Goal: Information Seeking & Learning: Check status

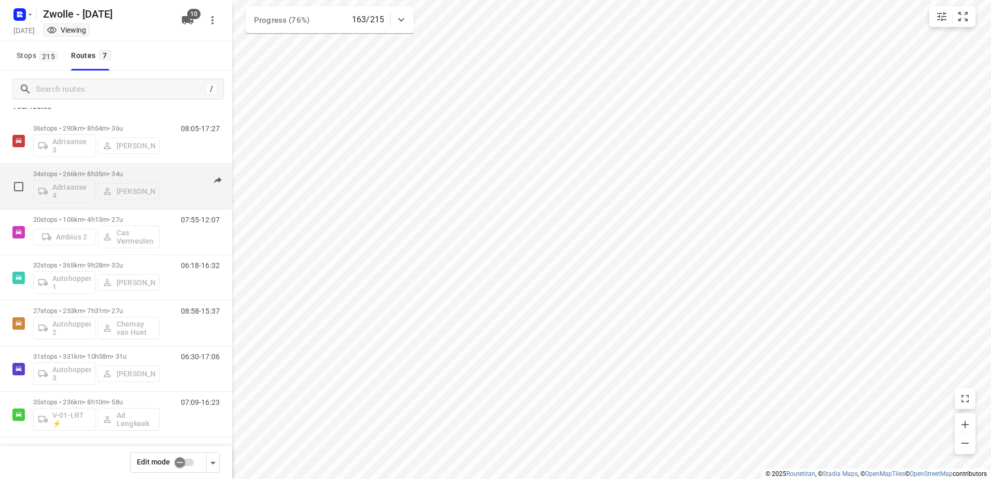
scroll to position [15, 0]
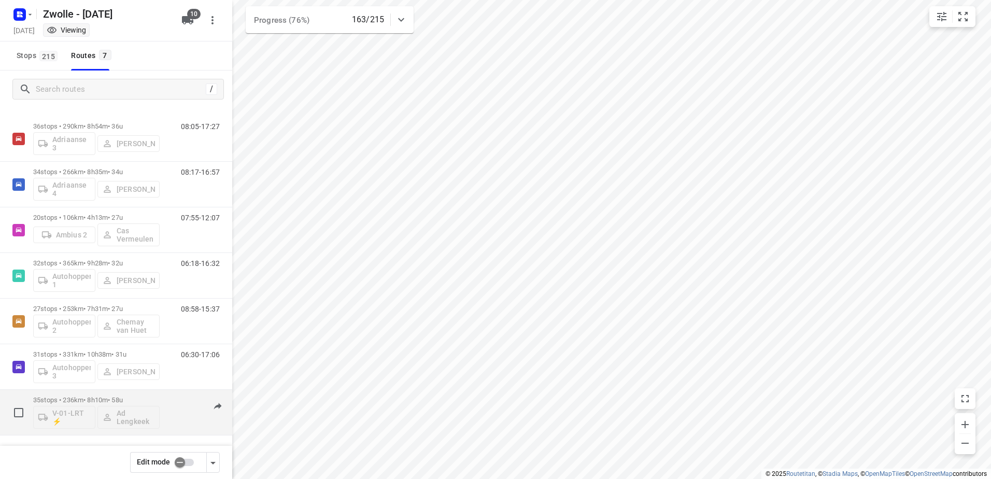
click at [175, 396] on div "07:09-16:23" at bounding box center [194, 415] width 52 height 38
click at [146, 396] on p "35 stops • 236km • 8h10m • 58u" at bounding box center [96, 400] width 126 height 8
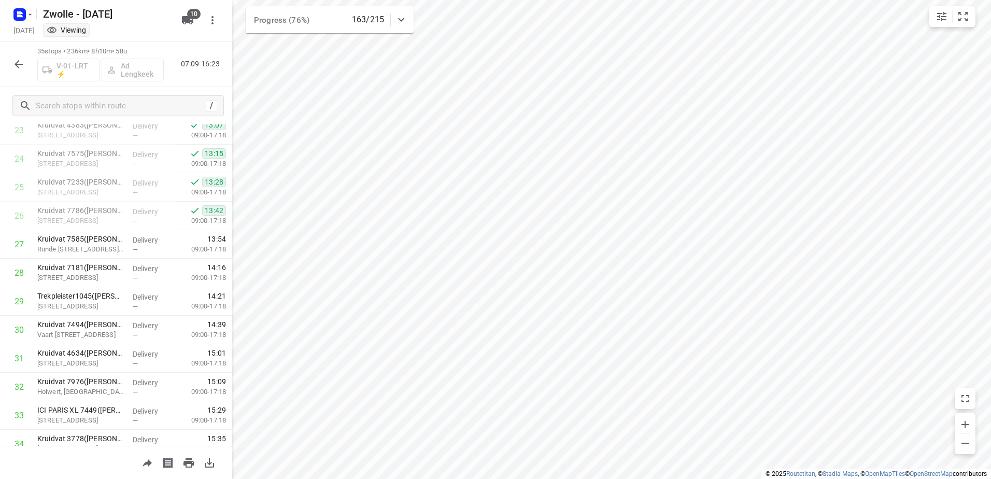
scroll to position [756, 0]
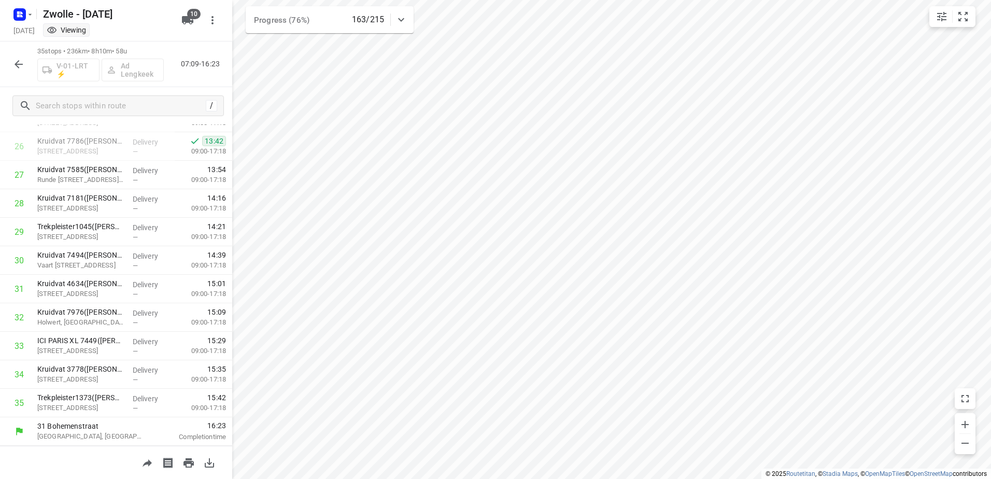
click at [20, 58] on icon "button" at bounding box center [18, 64] width 12 height 12
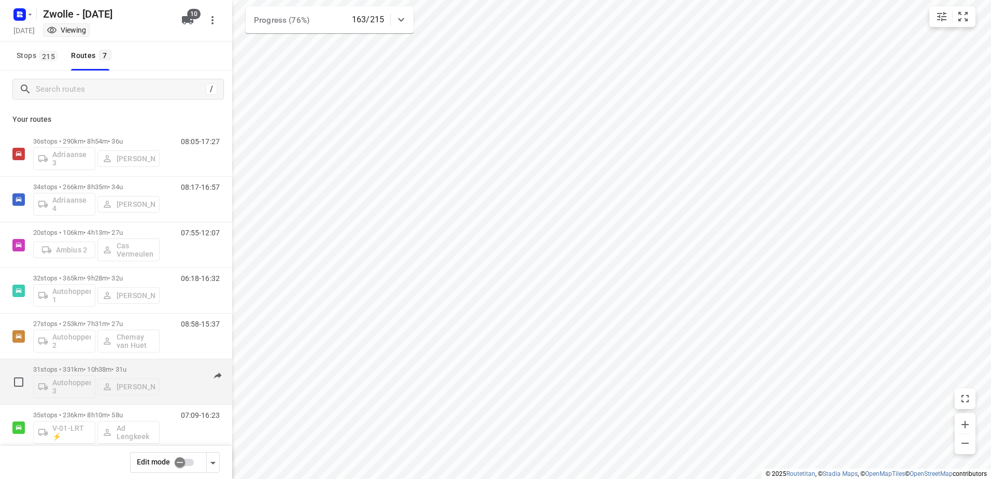
click at [97, 371] on p "31 stops • 331km • 10h38m • 31u" at bounding box center [96, 369] width 126 height 8
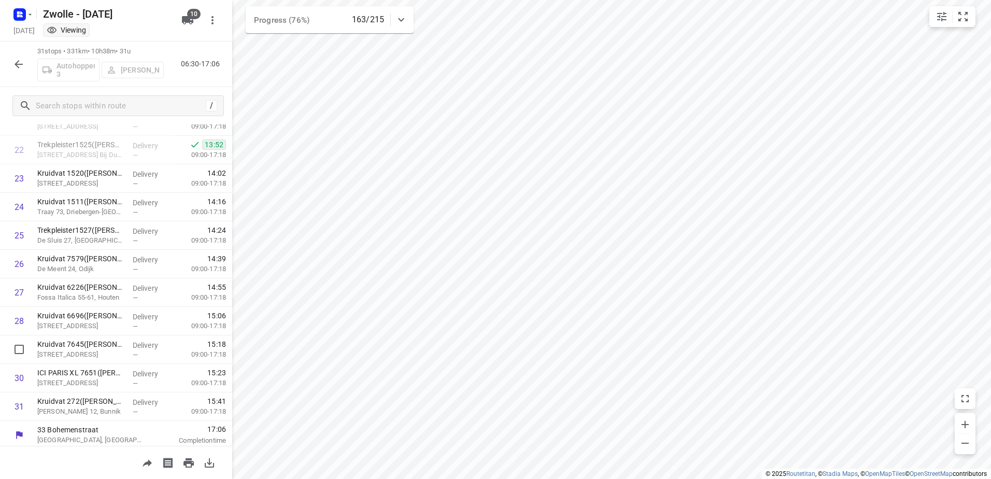
scroll to position [642, 0]
click at [22, 69] on icon "button" at bounding box center [18, 64] width 12 height 12
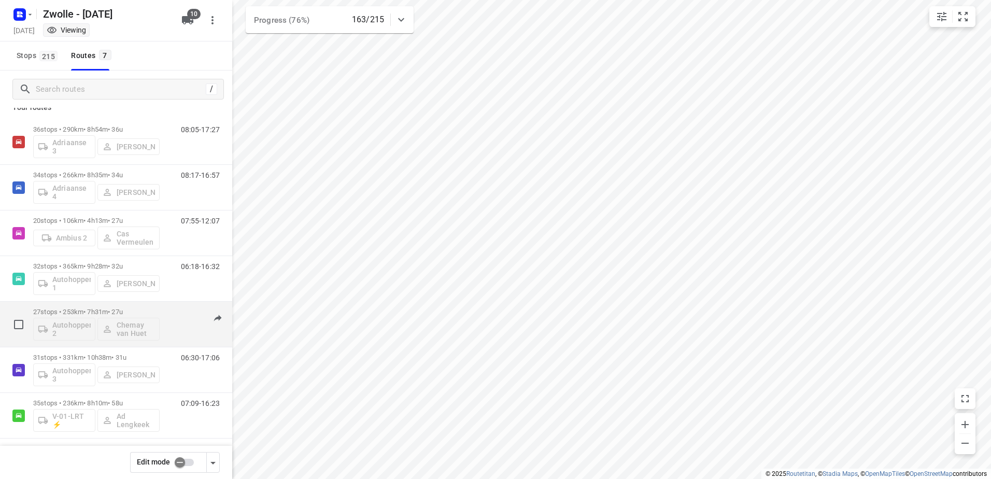
scroll to position [15, 0]
click at [96, 305] on p "27 stops • 253km • 7h31m • 27u" at bounding box center [96, 309] width 126 height 8
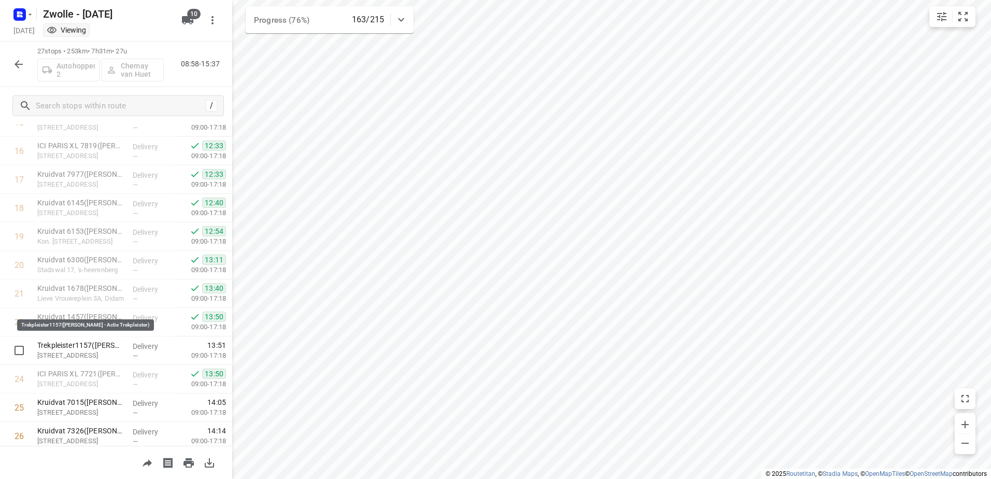
scroll to position [528, 0]
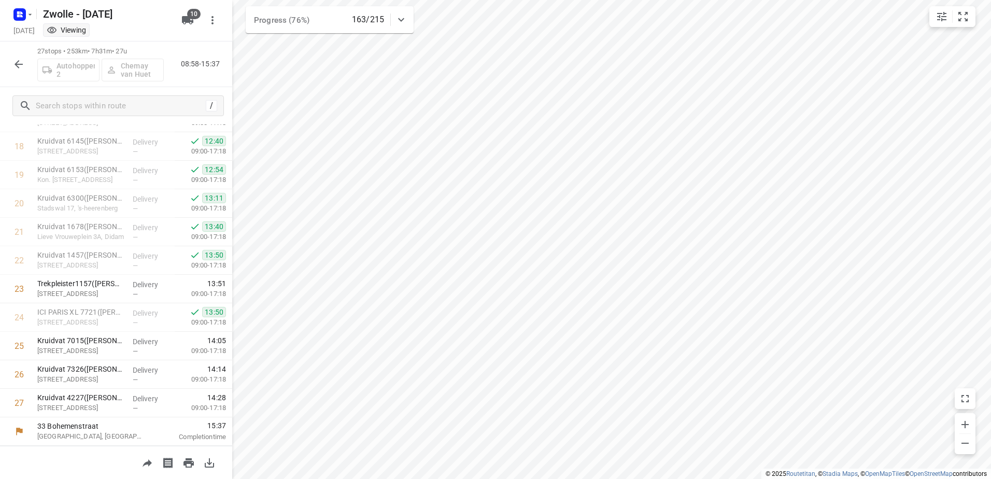
click at [24, 60] on icon "button" at bounding box center [18, 64] width 12 height 12
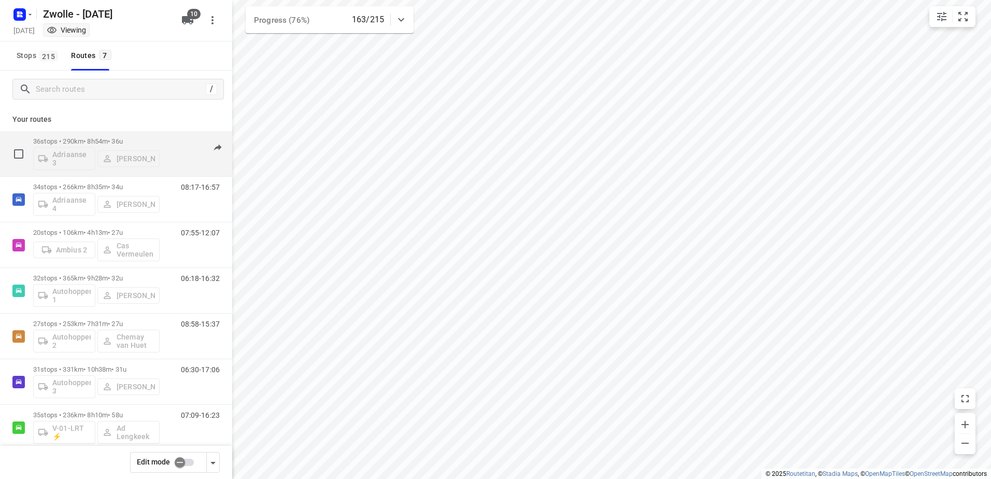
click at [96, 135] on div "36 stops • 290km • 8h54m • 36u Adriaanse 3 [PERSON_NAME]" at bounding box center [96, 153] width 126 height 43
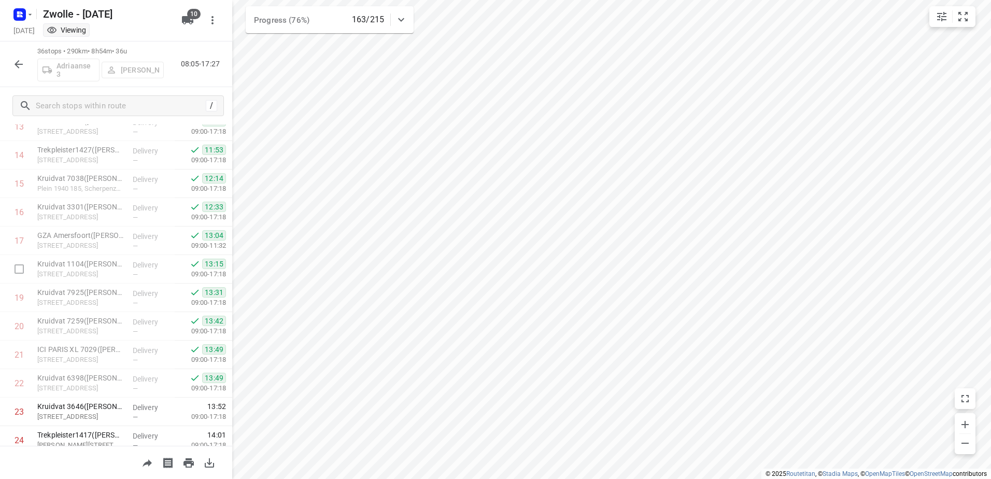
scroll to position [319, 0]
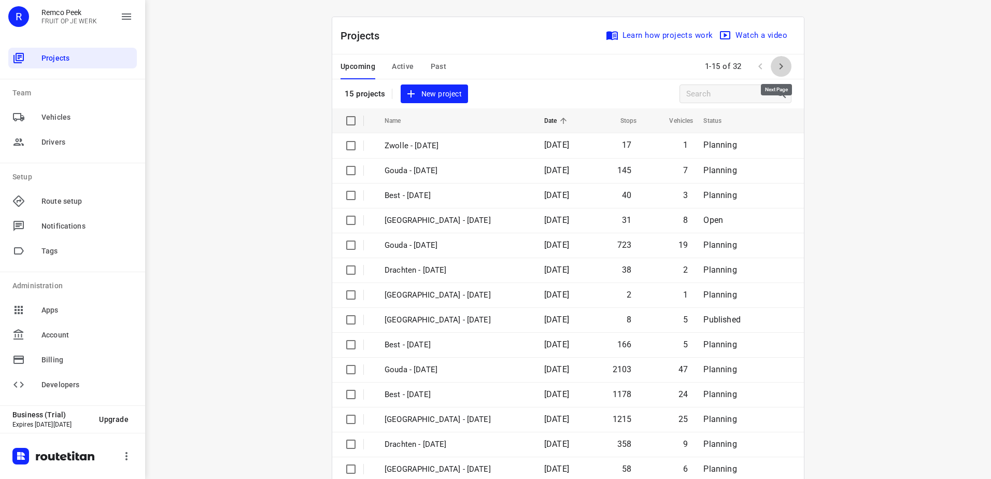
click at [778, 64] on icon "button" at bounding box center [781, 66] width 12 height 12
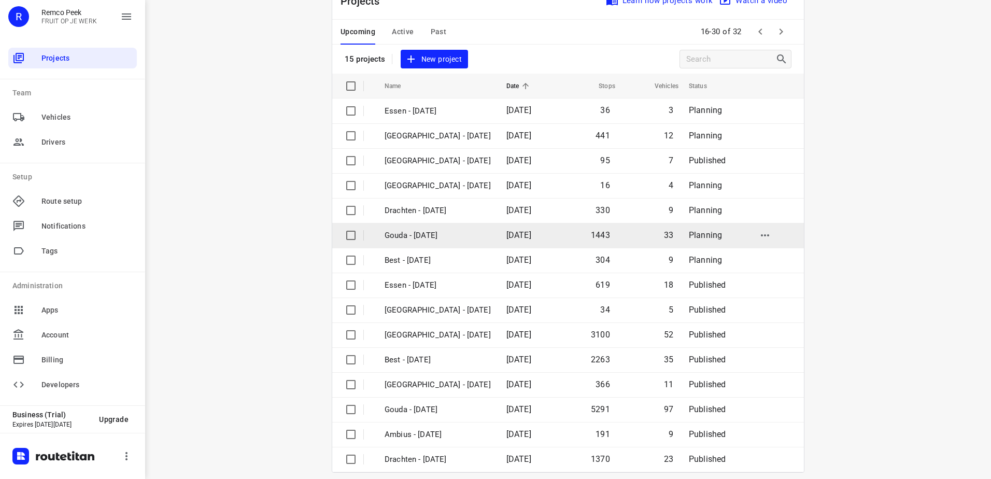
scroll to position [45, 0]
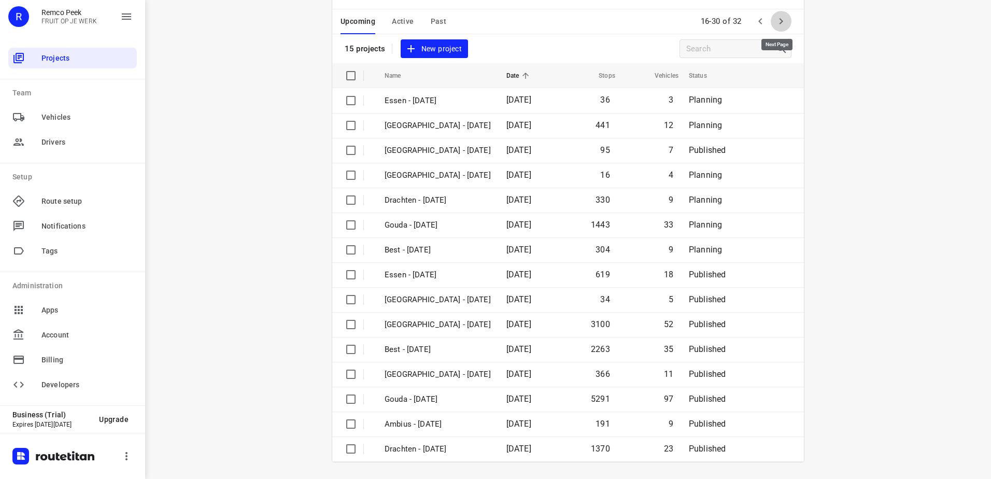
click at [779, 17] on icon "button" at bounding box center [781, 21] width 12 height 12
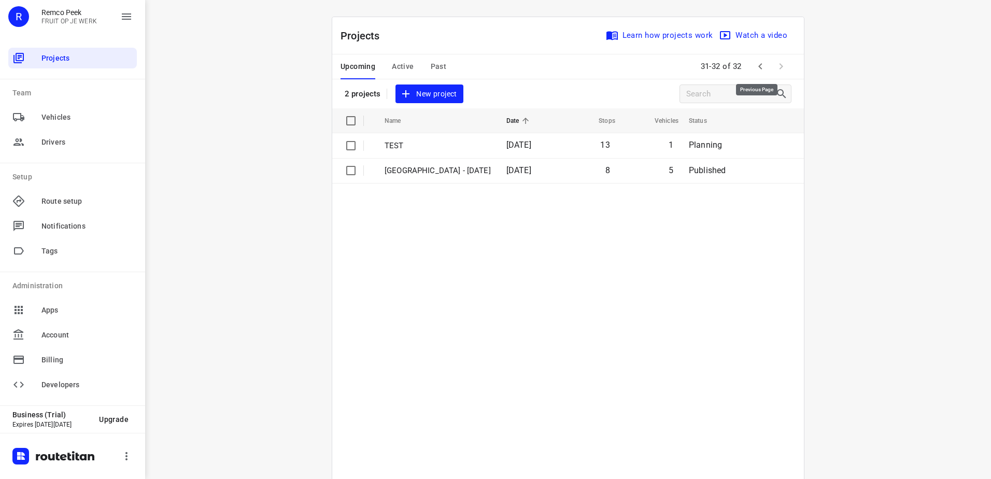
click at [763, 67] on button "button" at bounding box center [760, 66] width 21 height 21
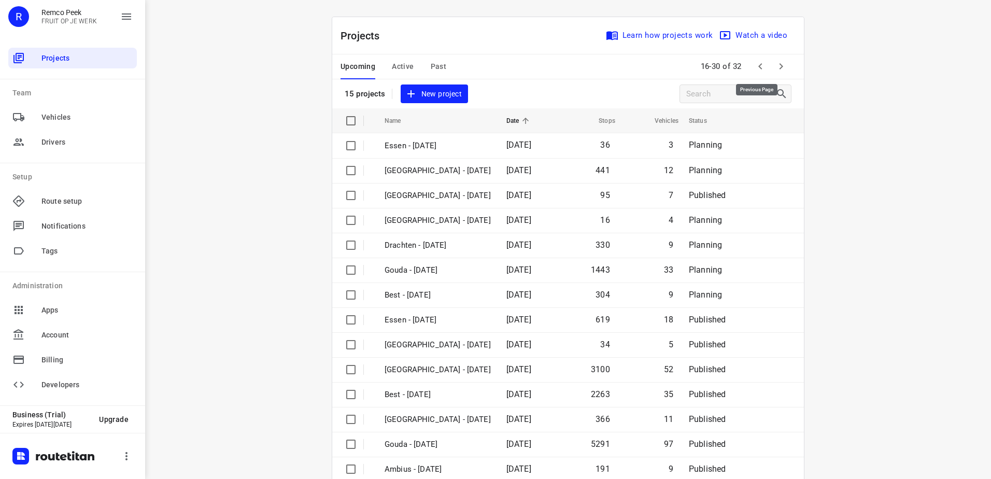
click at [758, 67] on icon "button" at bounding box center [760, 66] width 4 height 6
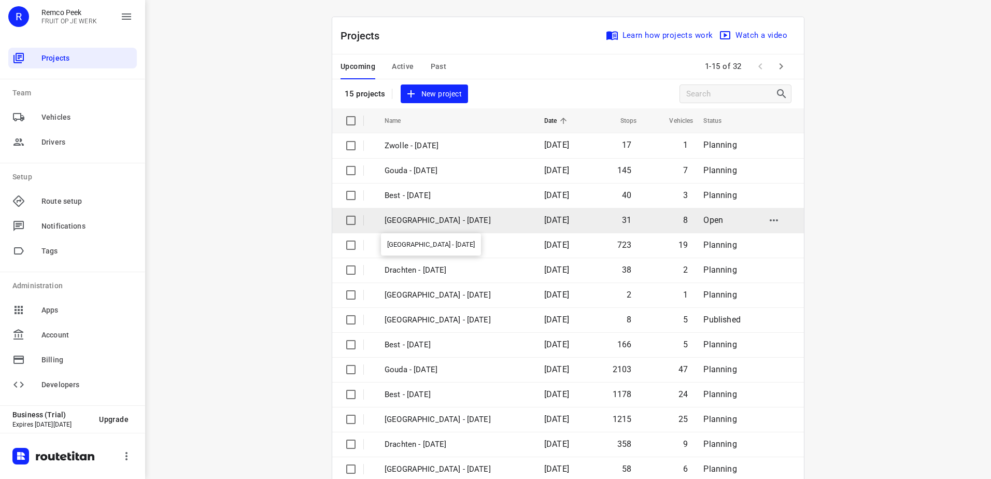
click at [450, 214] on p "[GEOGRAPHIC_DATA] - [DATE]" at bounding box center [456, 220] width 144 height 12
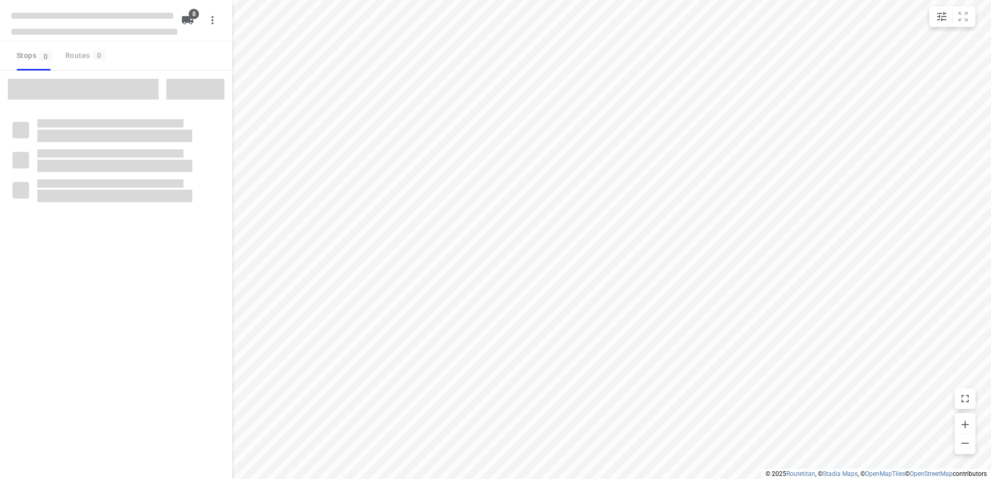
checkbox input "true"
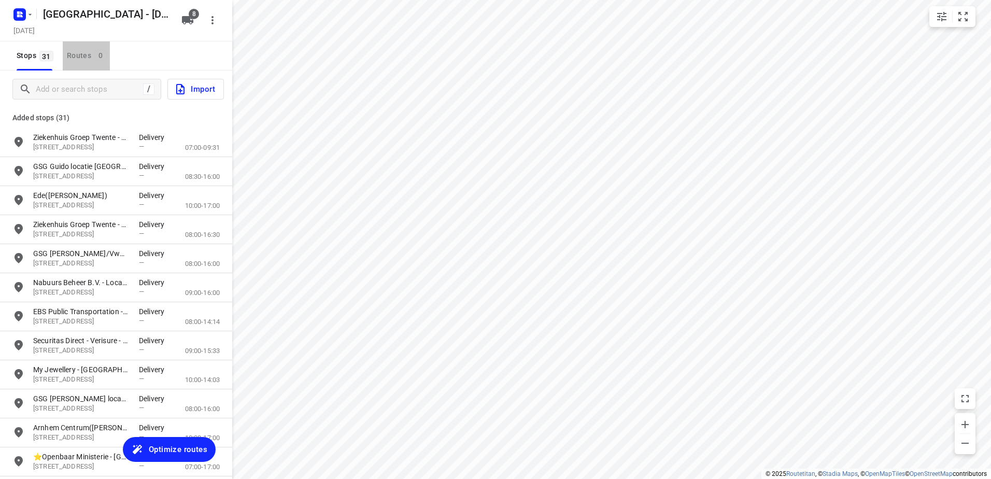
click at [91, 51] on div "Routes 0" at bounding box center [88, 55] width 43 height 13
click at [105, 57] on span "0" at bounding box center [100, 55] width 12 height 10
click at [83, 53] on div "Routes 0" at bounding box center [88, 55] width 43 height 13
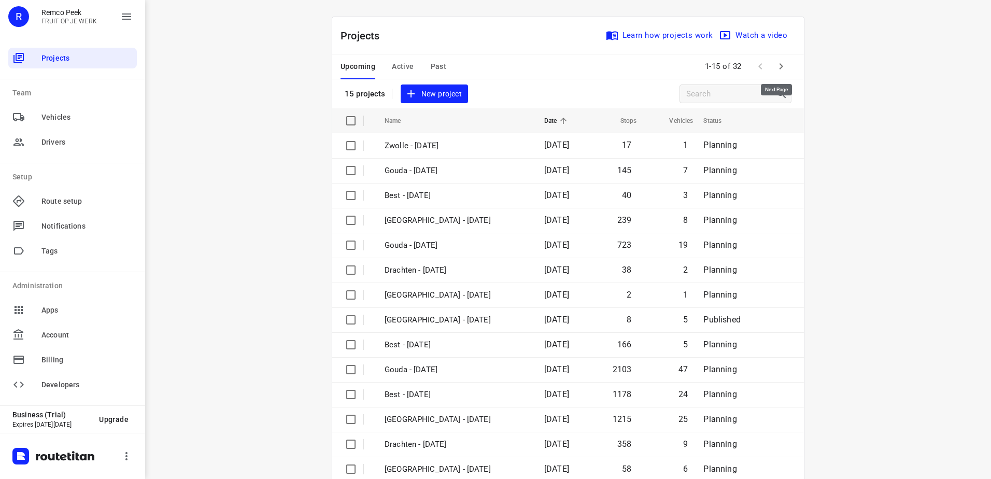
click at [775, 64] on icon "button" at bounding box center [781, 66] width 12 height 12
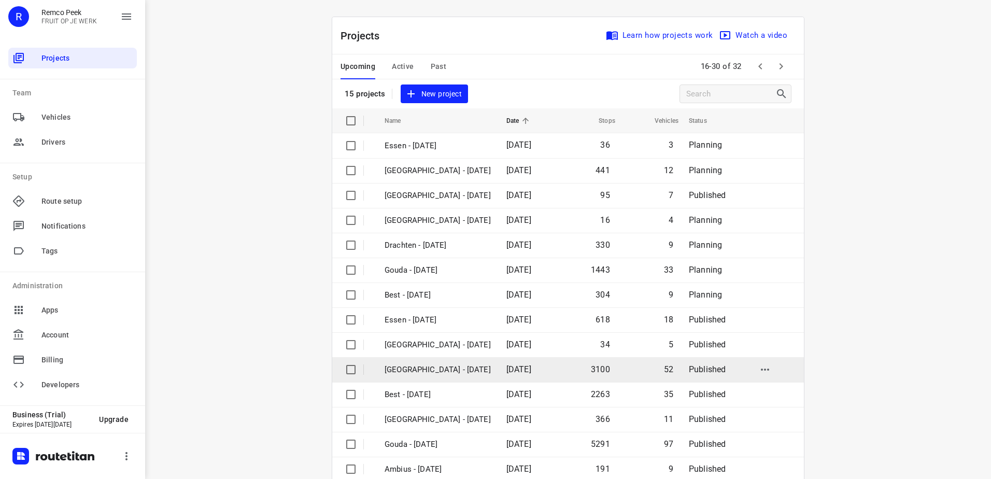
click at [445, 375] on p "[GEOGRAPHIC_DATA] - [DATE]" at bounding box center [437, 370] width 106 height 12
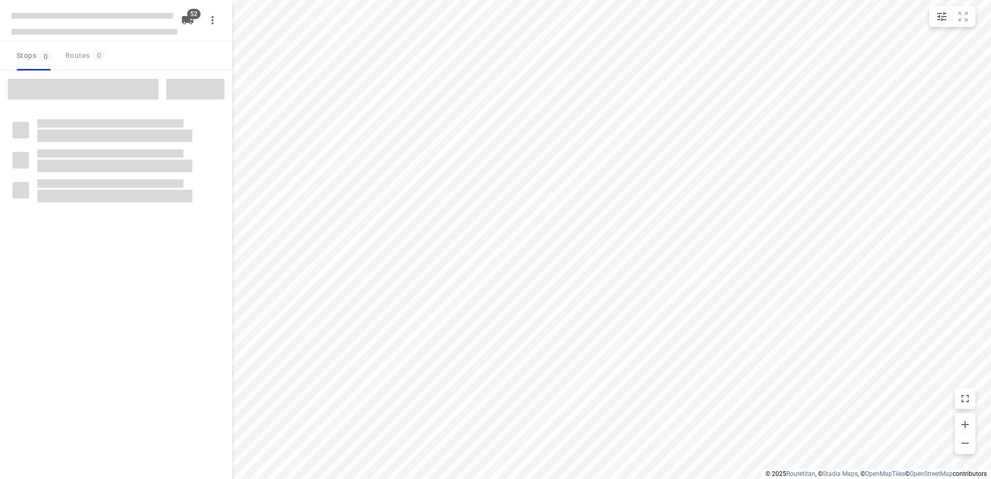
checkbox input "true"
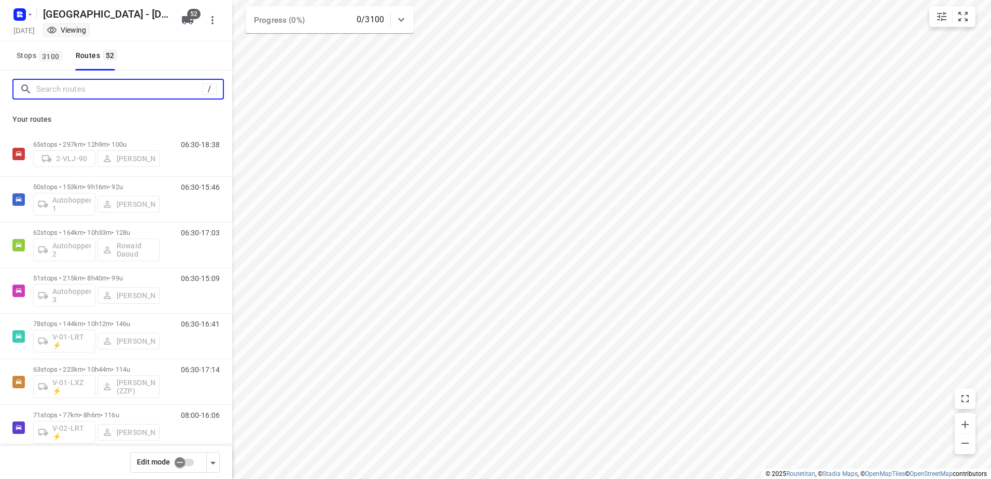
click at [99, 87] on input "Search routes" at bounding box center [119, 89] width 166 height 16
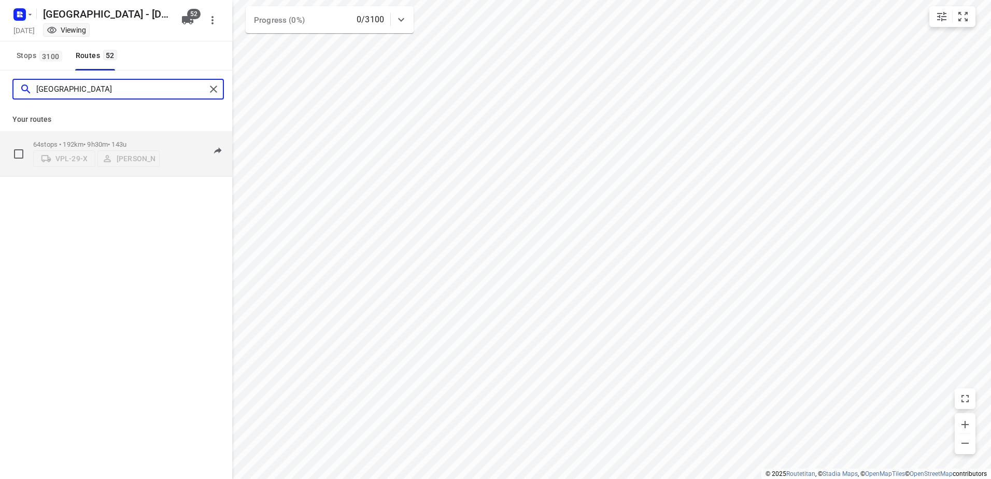
type input "[GEOGRAPHIC_DATA]"
click at [101, 139] on div "64 stops • 192km • 9h30m • 143u VPL-29-X Milan Rave" at bounding box center [96, 153] width 126 height 37
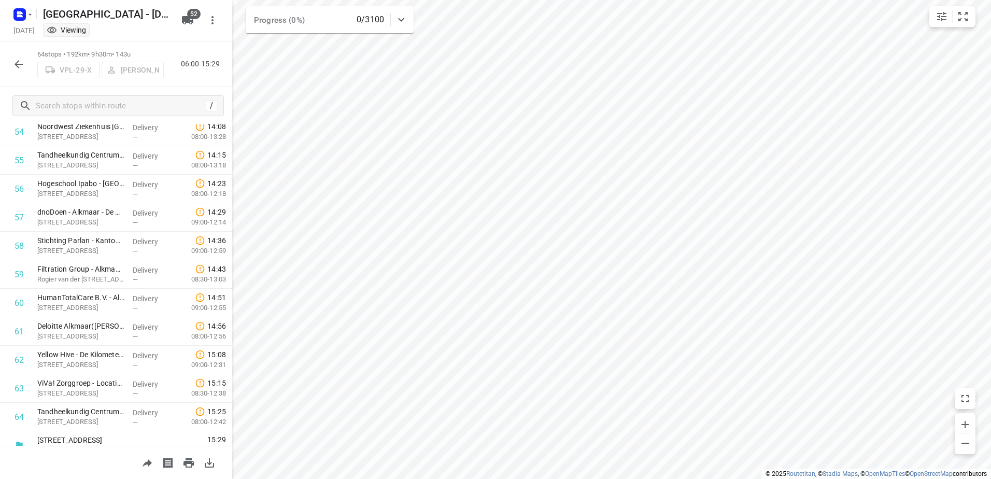
scroll to position [1583, 0]
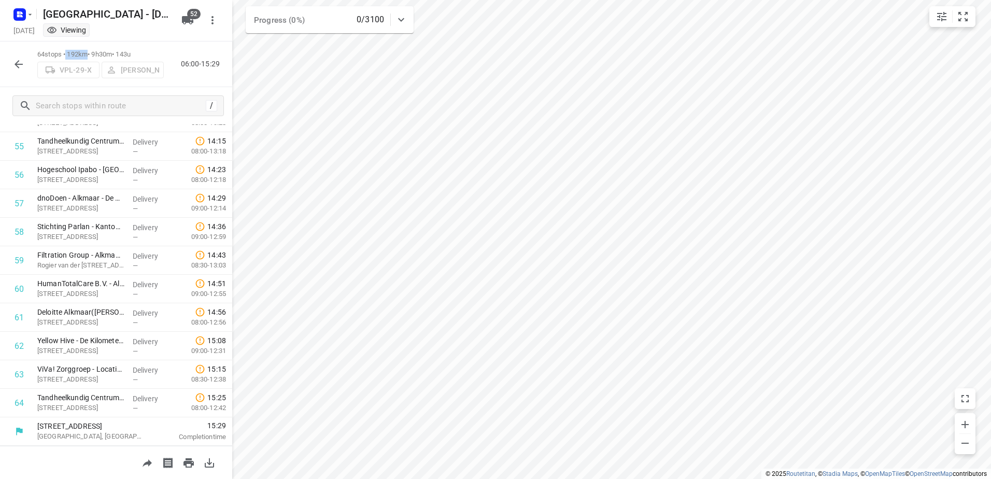
drag, startPoint x: 67, startPoint y: 52, endPoint x: 88, endPoint y: 55, distance: 21.0
click at [88, 55] on p "64 stops • 192km • 9h30m • 143u" at bounding box center [100, 55] width 126 height 10
drag, startPoint x: 88, startPoint y: 55, endPoint x: 65, endPoint y: 52, distance: 23.1
click at [65, 52] on p "64 stops • 192km • 9h30m • 143u" at bounding box center [100, 55] width 126 height 10
drag, startPoint x: 67, startPoint y: 52, endPoint x: 91, endPoint y: 52, distance: 24.4
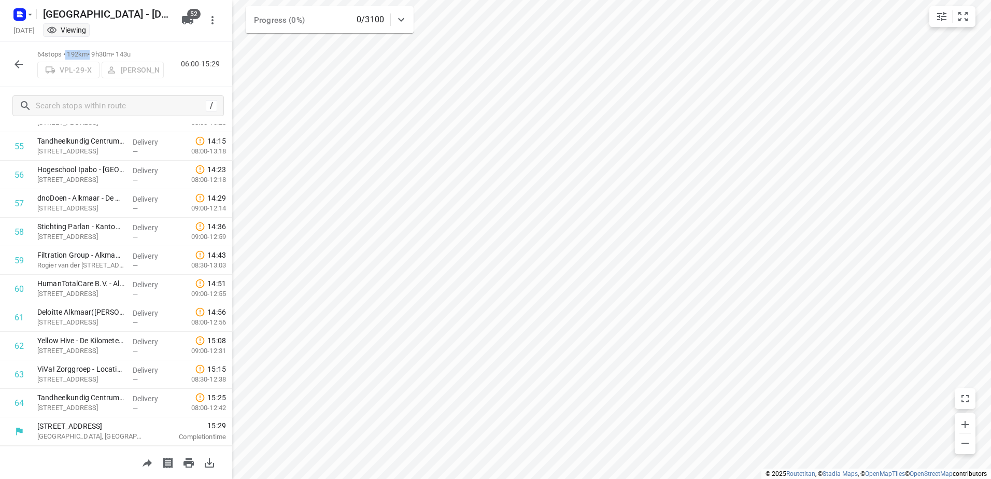
click at [91, 52] on p "64 stops • 192km • 9h30m • 143u" at bounding box center [100, 55] width 126 height 10
drag, startPoint x: 91, startPoint y: 52, endPoint x: 89, endPoint y: 83, distance: 31.2
click at [89, 83] on div "64 stops • 192km • 9h30m • 143u VPL-29-X Milan Rave 06:00-15:29" at bounding box center [116, 64] width 232 height 46
drag, startPoint x: 67, startPoint y: 52, endPoint x: 88, endPoint y: 53, distance: 21.3
click at [88, 53] on p "64 stops • 192km • 9h30m • 143u" at bounding box center [100, 55] width 126 height 10
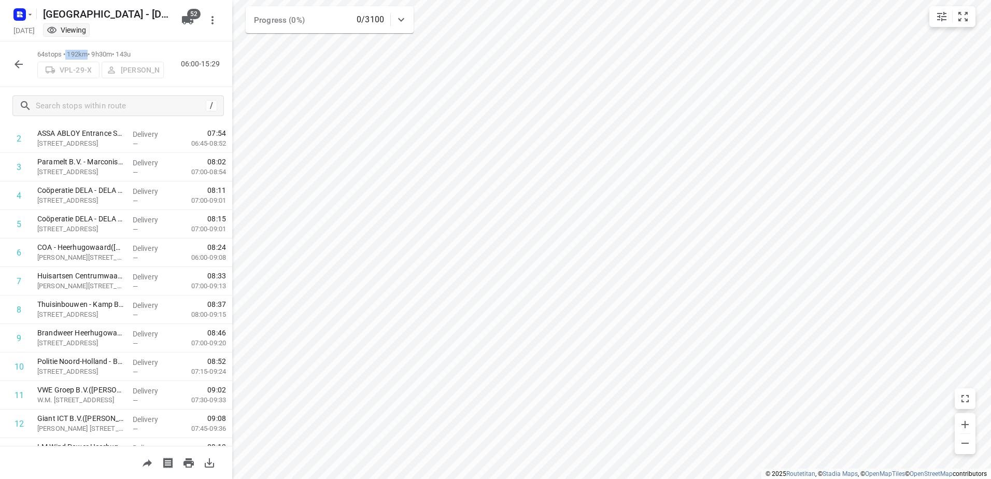
scroll to position [0, 0]
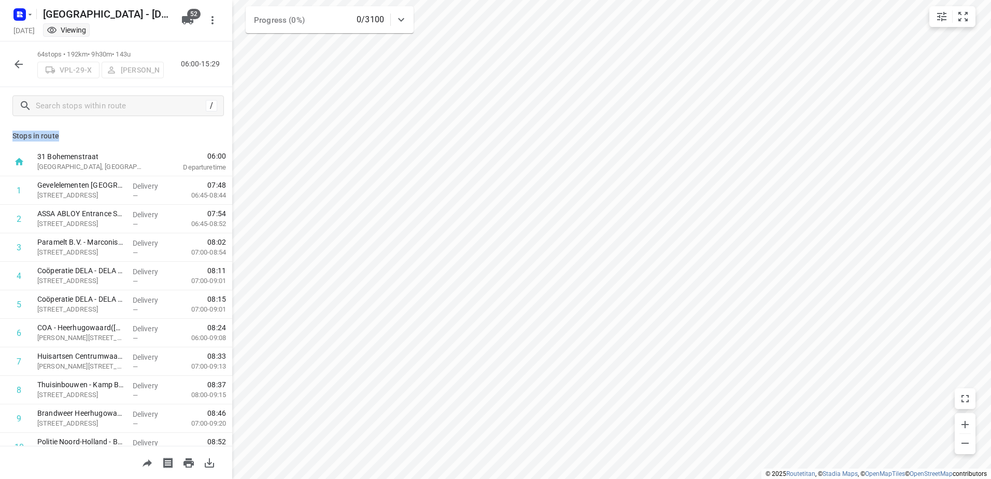
drag, startPoint x: 74, startPoint y: 139, endPoint x: 6, endPoint y: 137, distance: 67.9
click at [6, 137] on div "Stops in route 31 Bohemenstraat [GEOGRAPHIC_DATA], [GEOGRAPHIC_DATA] 06:00 Depa…" at bounding box center [116, 284] width 232 height 321
drag, startPoint x: 6, startPoint y: 137, endPoint x: 94, endPoint y: 133, distance: 88.7
click at [94, 133] on p "Stops in route" at bounding box center [115, 136] width 207 height 11
drag, startPoint x: 60, startPoint y: 134, endPoint x: 12, endPoint y: 134, distance: 47.7
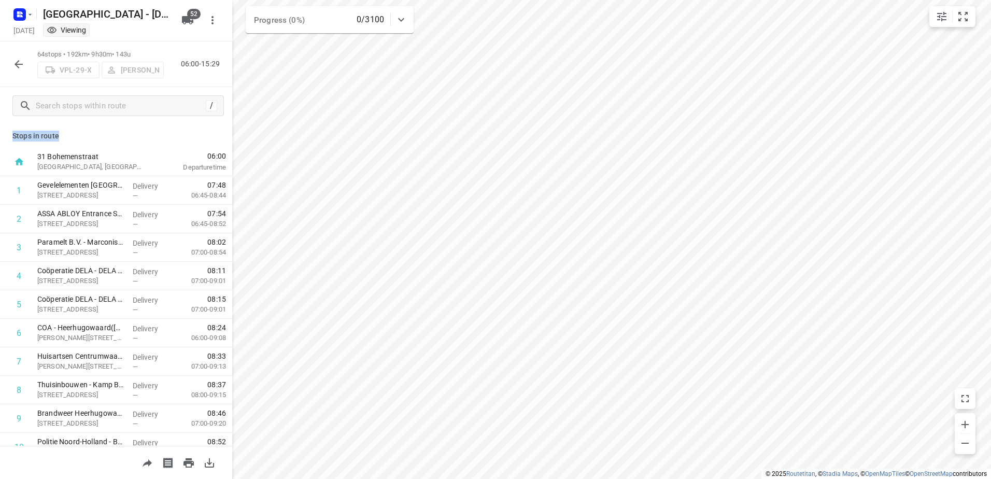
click at [12, 134] on p "Stops in route" at bounding box center [115, 136] width 207 height 11
drag, startPoint x: 12, startPoint y: 134, endPoint x: 117, endPoint y: 136, distance: 104.2
click at [117, 136] on p "Stops in route" at bounding box center [115, 136] width 207 height 11
click at [22, 63] on icon "button" at bounding box center [18, 64] width 12 height 12
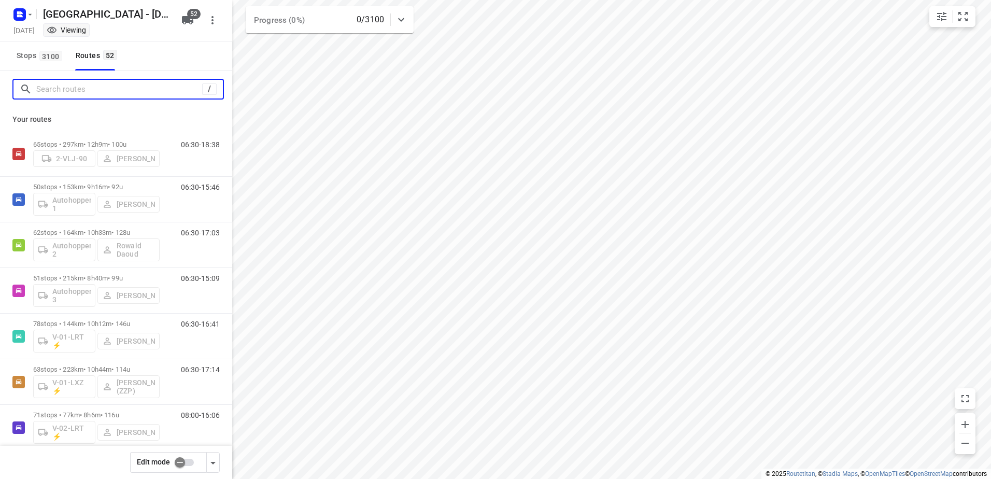
click at [87, 89] on input "Search routes" at bounding box center [119, 89] width 166 height 16
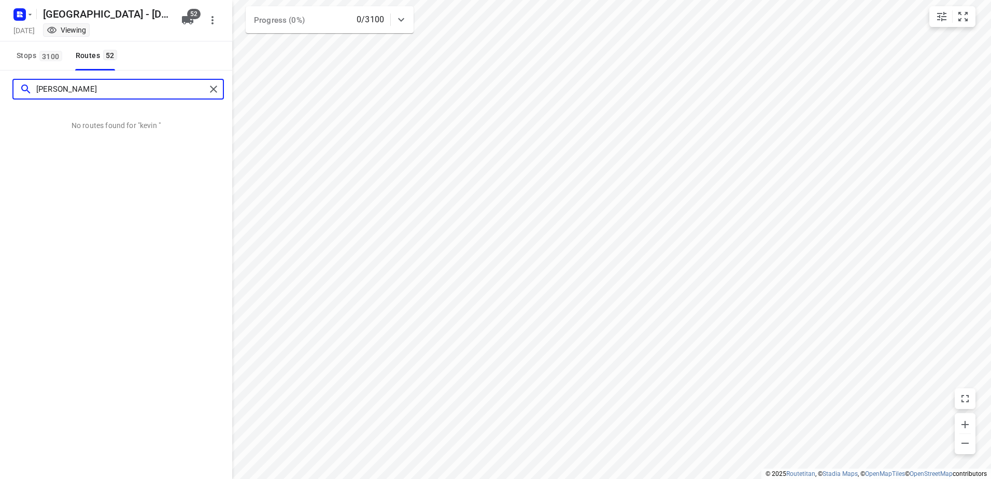
type input "[PERSON_NAME]"
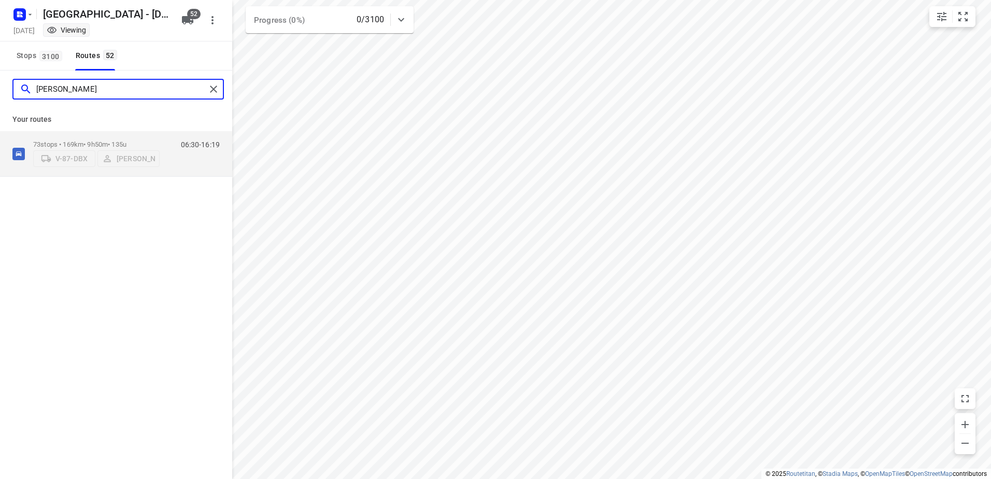
drag, startPoint x: 87, startPoint y: 88, endPoint x: 1, endPoint y: 94, distance: 86.3
click at [1, 94] on div "[PERSON_NAME]" at bounding box center [116, 88] width 232 height 37
